Goal: Task Accomplishment & Management: Use online tool/utility

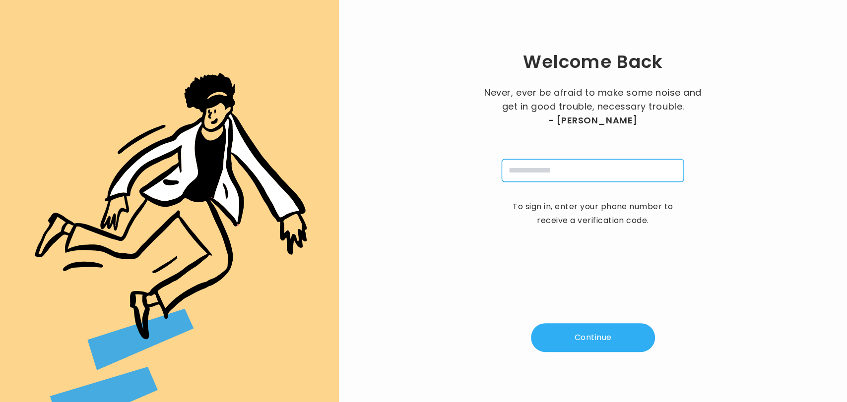
click at [552, 170] on input "tel" at bounding box center [592, 170] width 182 height 23
type input "**********"
click at [586, 339] on button "Continue" at bounding box center [593, 337] width 124 height 29
type input "*"
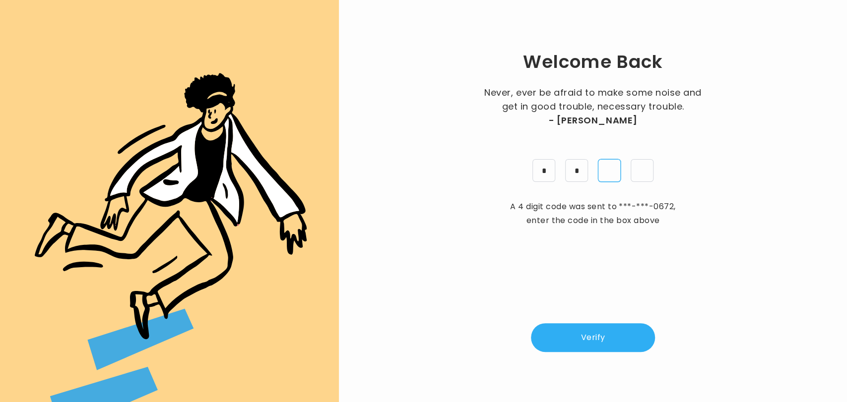
type input "*"
click at [597, 343] on button "Verify" at bounding box center [593, 337] width 124 height 29
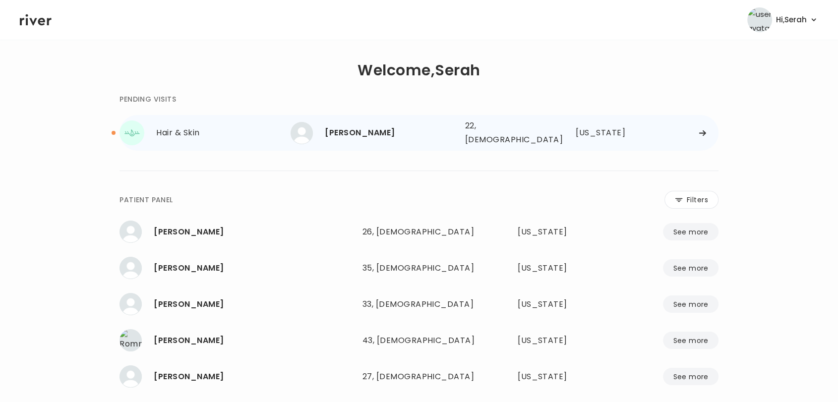
click at [369, 134] on div "[PERSON_NAME]" at bounding box center [391, 133] width 132 height 14
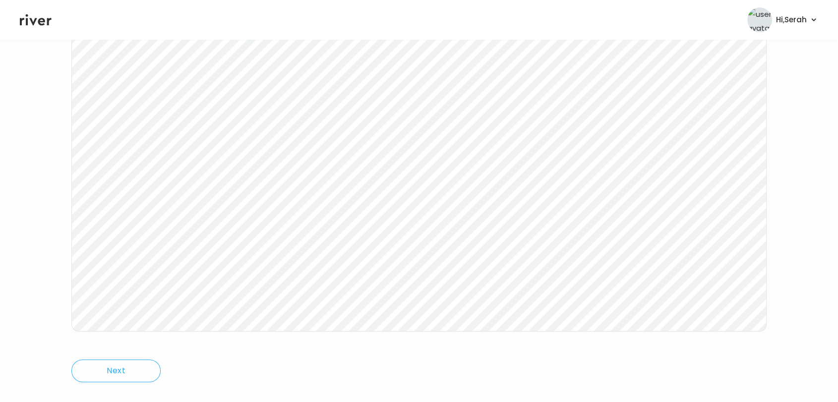
scroll to position [149, 0]
